Goal: Transaction & Acquisition: Purchase product/service

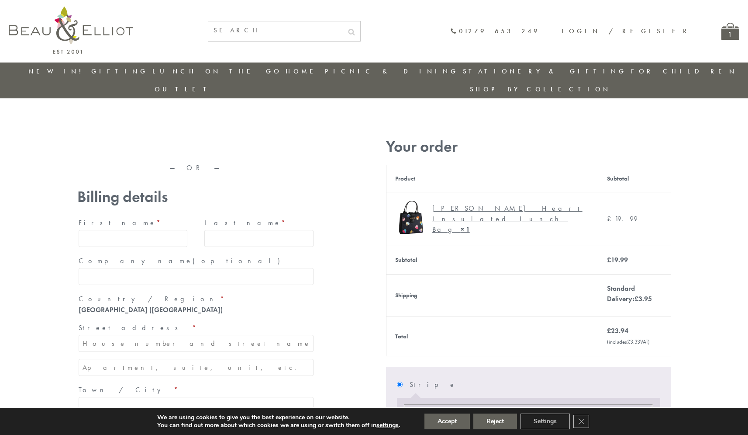
type input "maria33@yahoo.com"
type input "Maria"
type input "Williams"
type input "23, Scottsdale, Happytown"
type input "London"
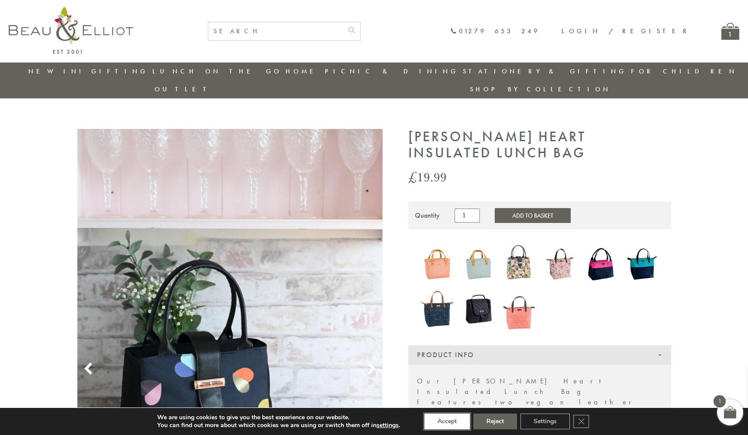
click at [447, 421] on button "Accept" at bounding box center [446, 421] width 45 height 16
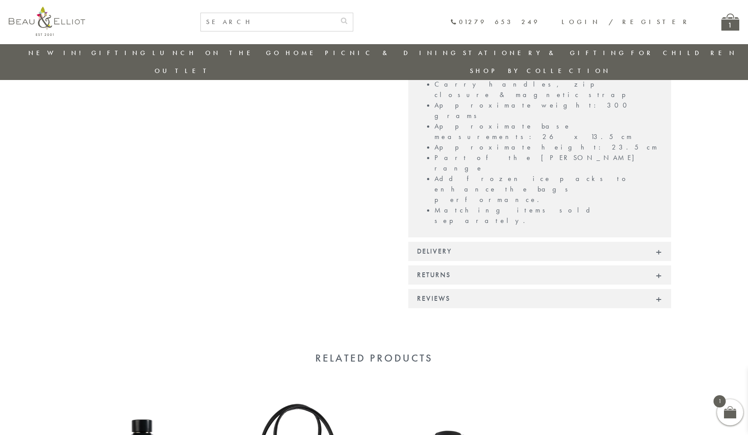
scroll to position [612, 0]
